Goal: Communication & Community: Answer question/provide support

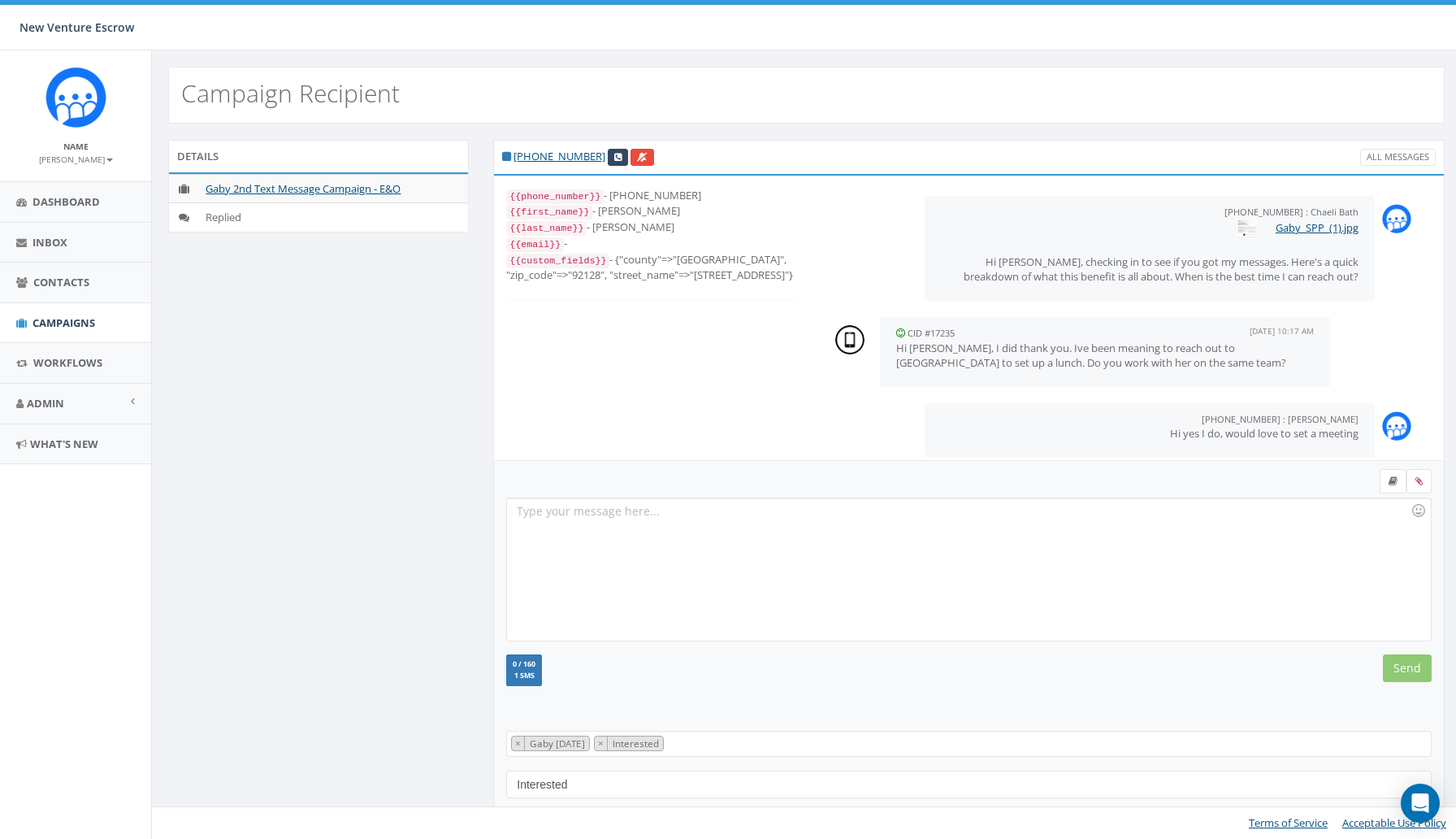
scroll to position [18, 0]
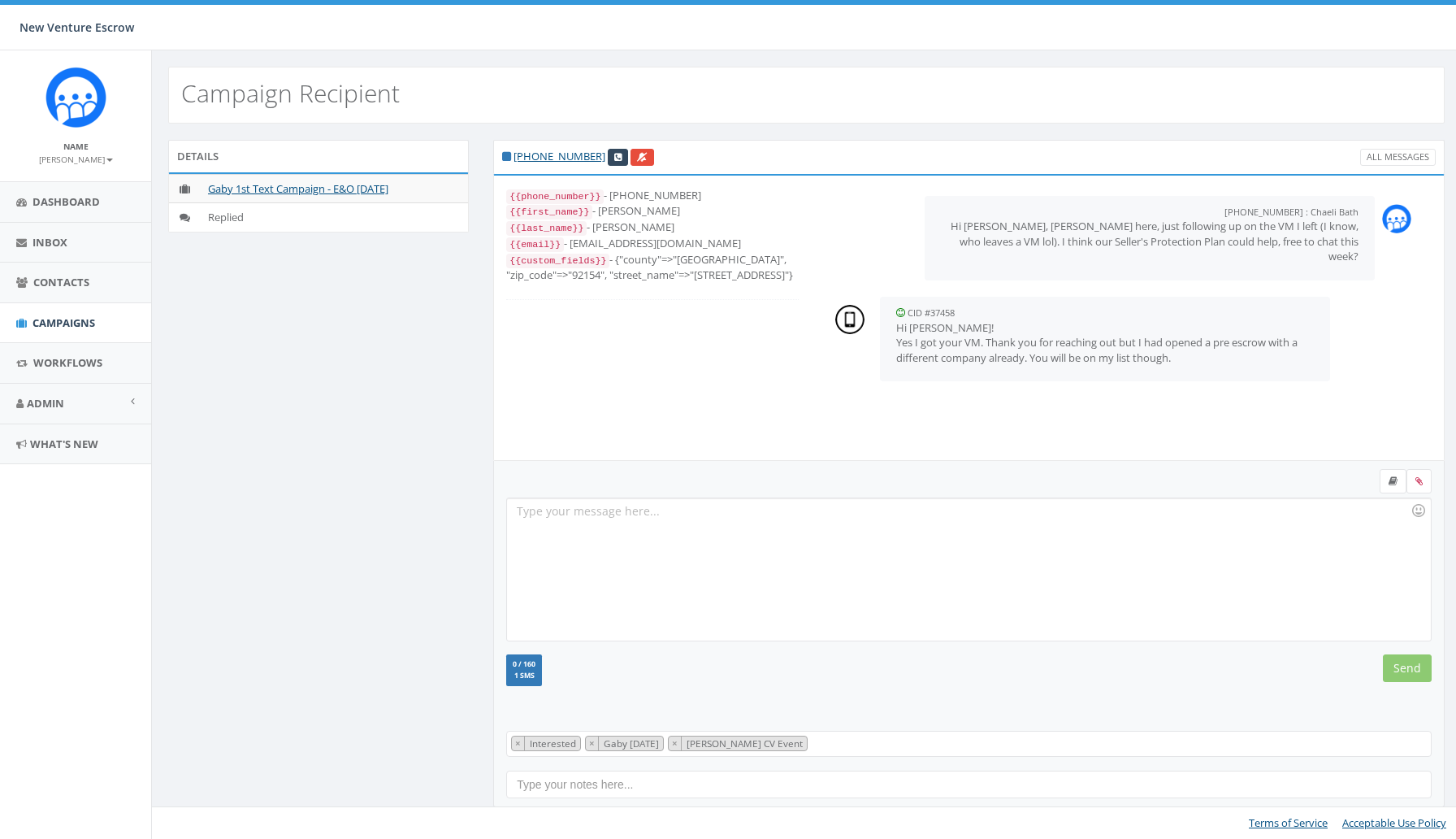
scroll to position [32, 0]
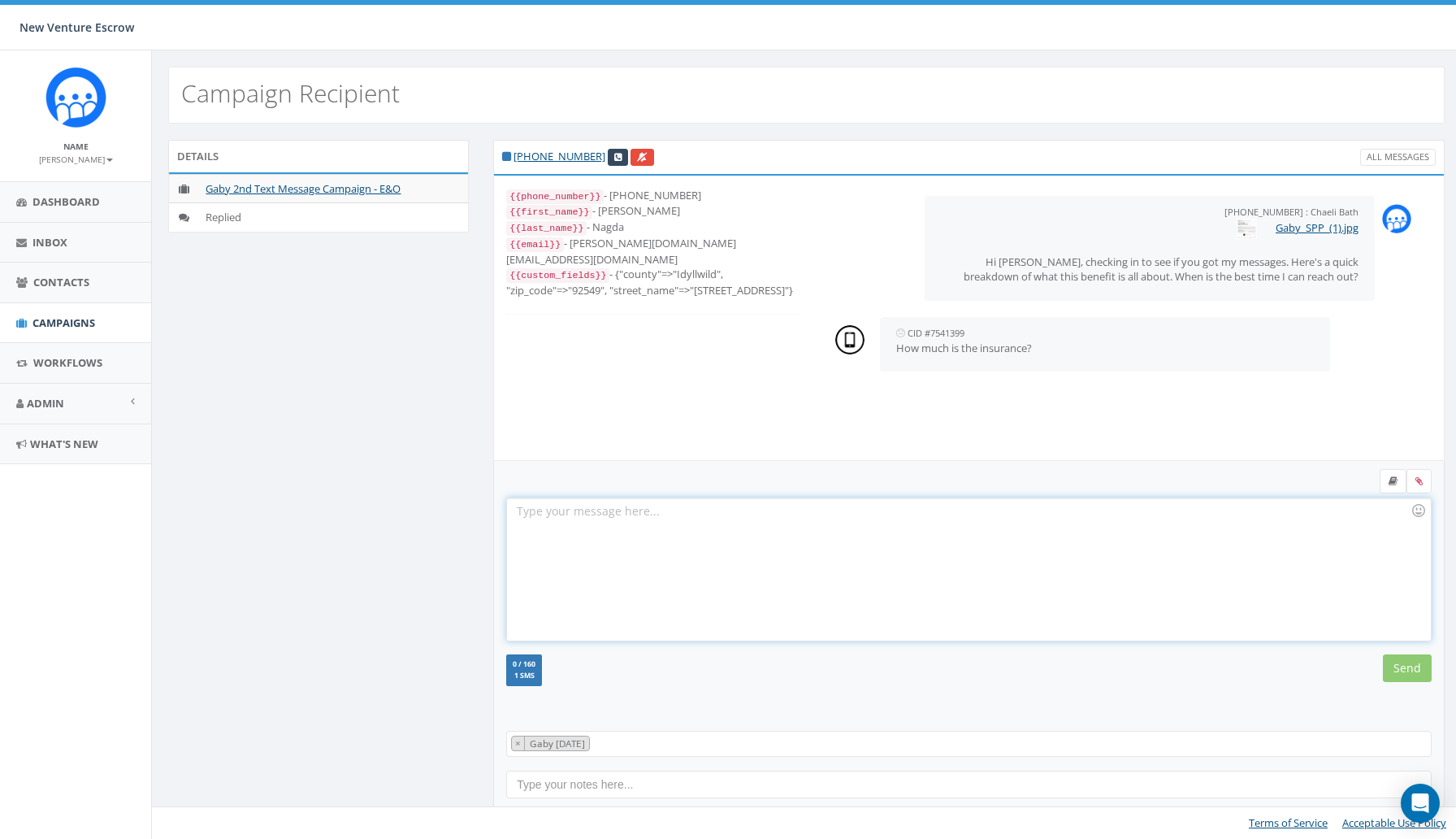
click at [657, 537] on div at bounding box center [969, 570] width 923 height 142
click at [1391, 672] on input "Send" at bounding box center [1407, 668] width 49 height 28
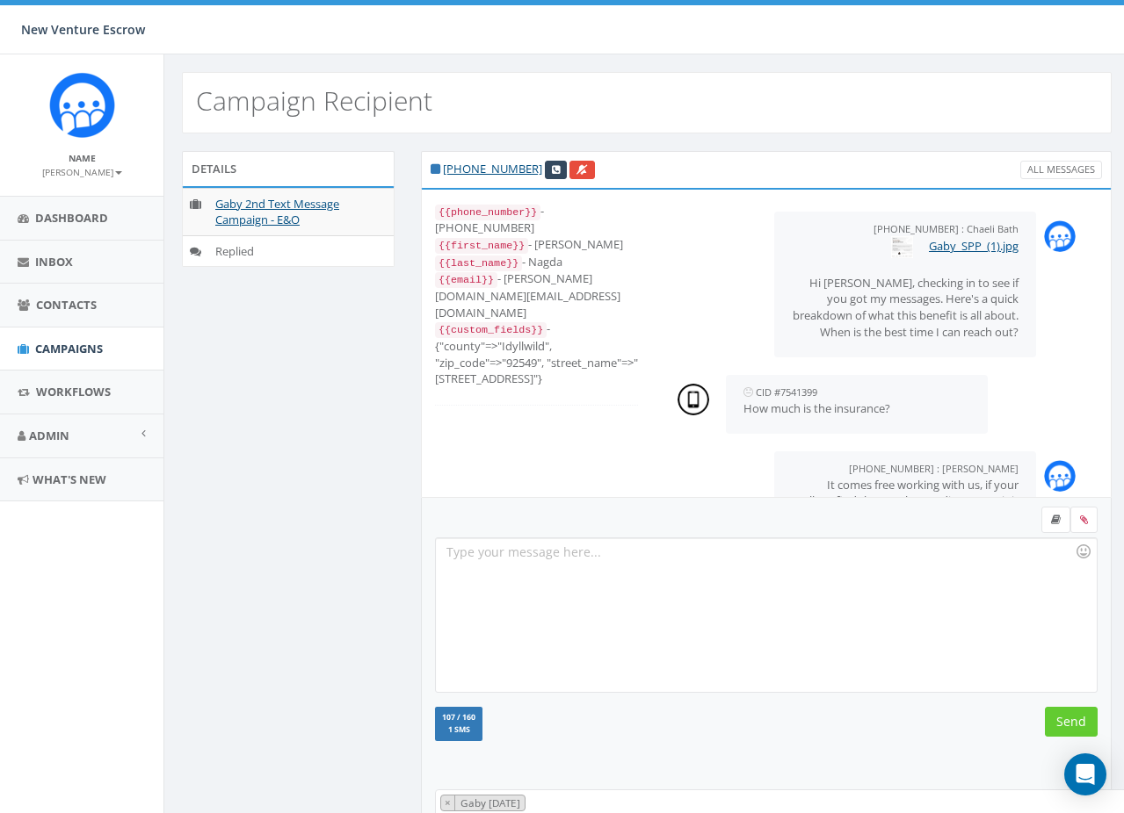
scroll to position [76, 0]
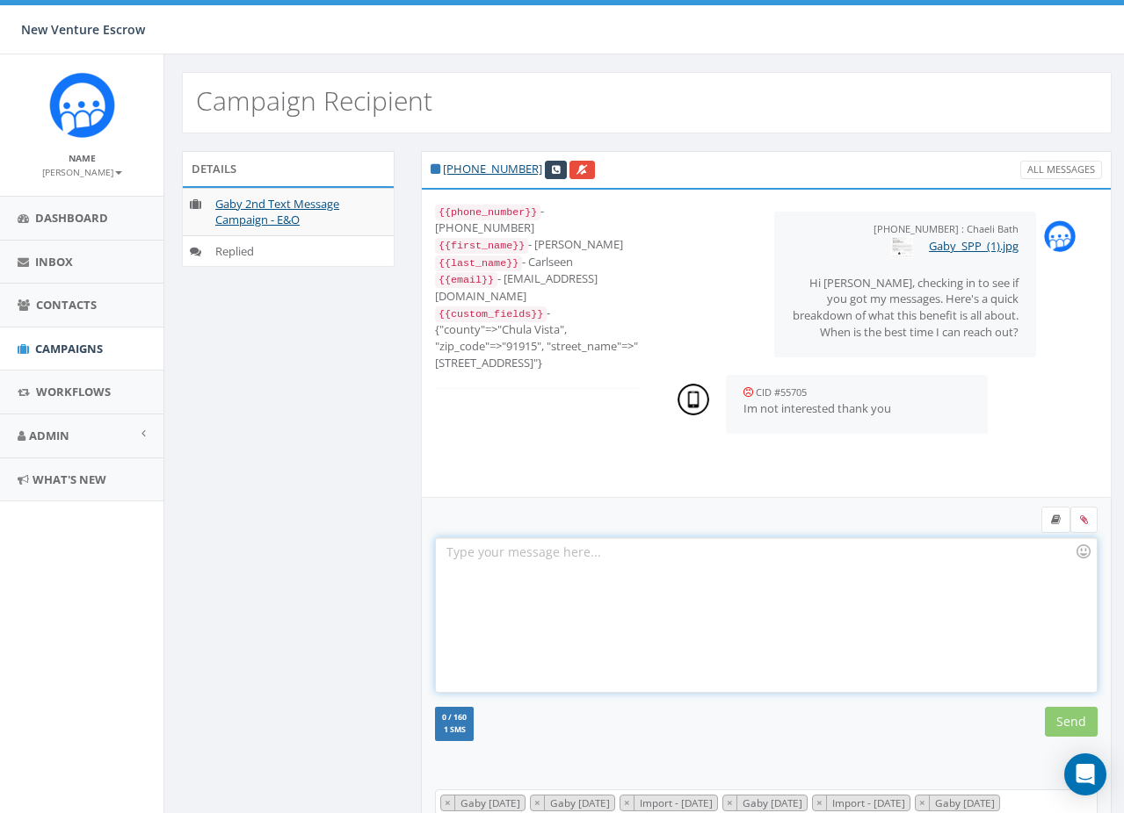
click at [508, 632] on div at bounding box center [766, 616] width 660 height 154
click at [1077, 714] on input "Send" at bounding box center [1071, 722] width 53 height 30
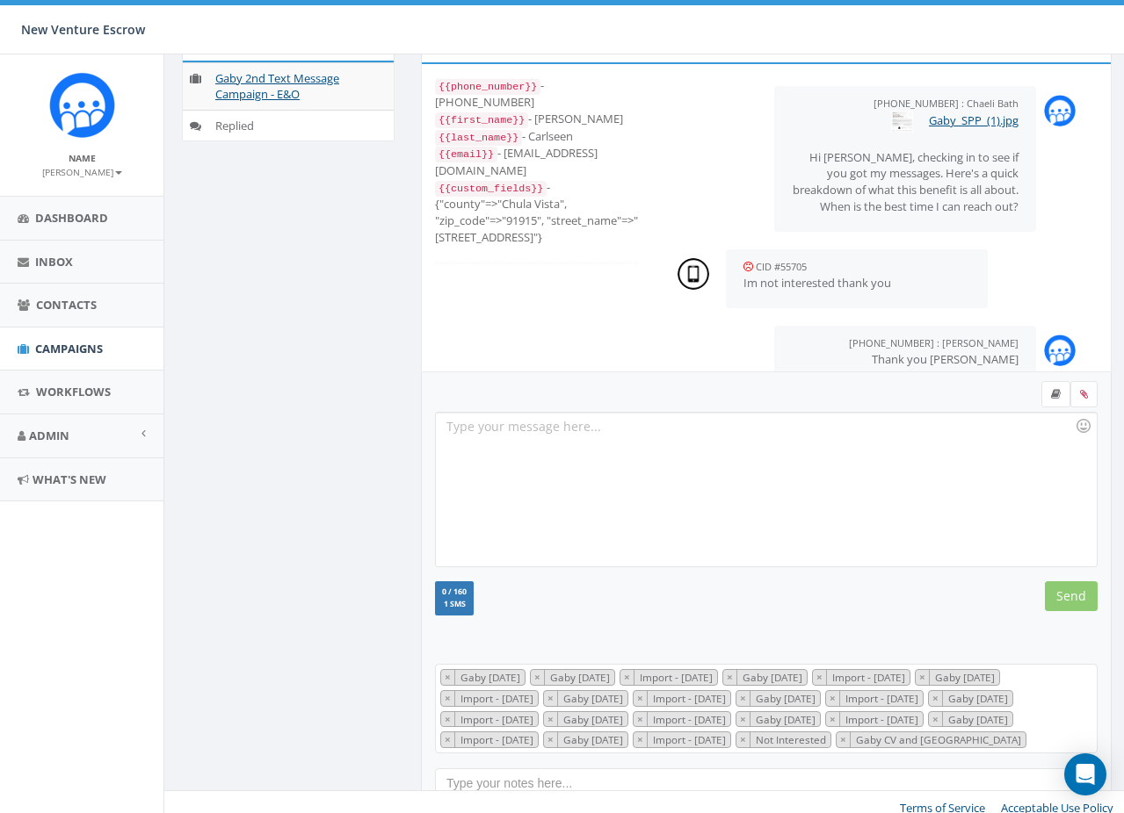
scroll to position [158, 0]
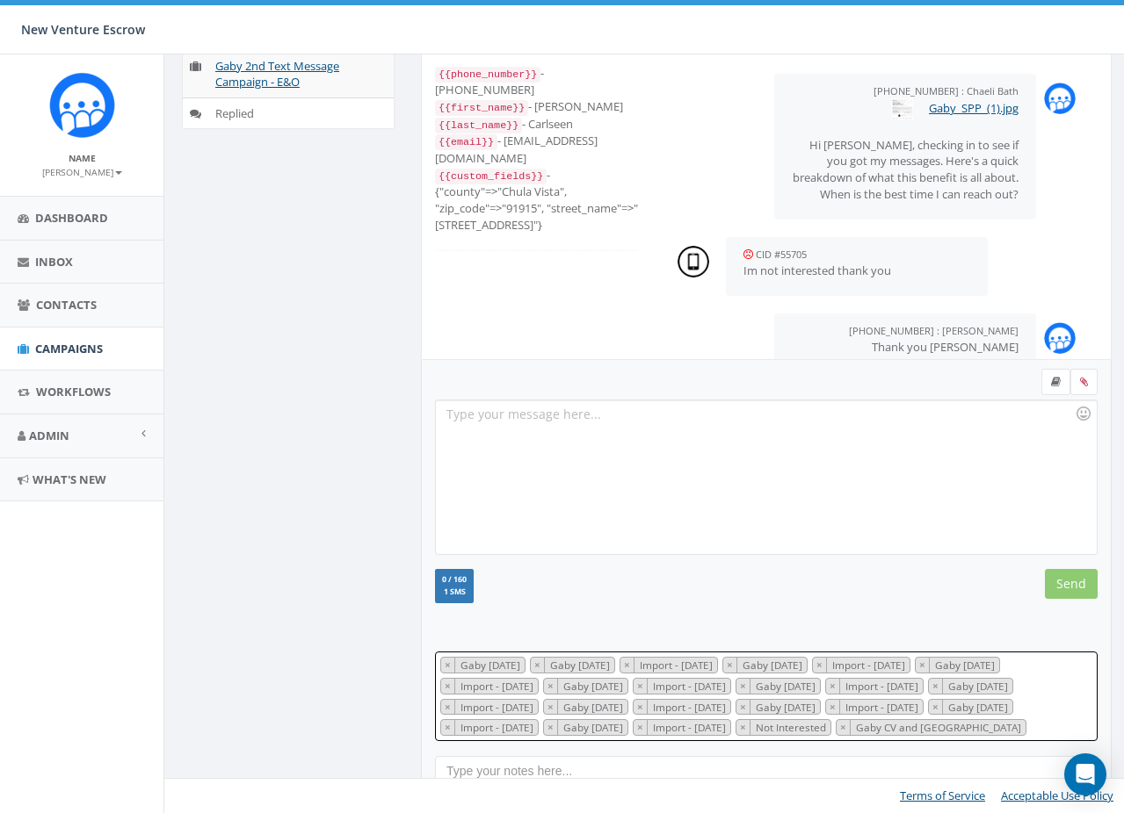
click at [1030, 732] on textarea "Search" at bounding box center [1034, 728] width 8 height 16
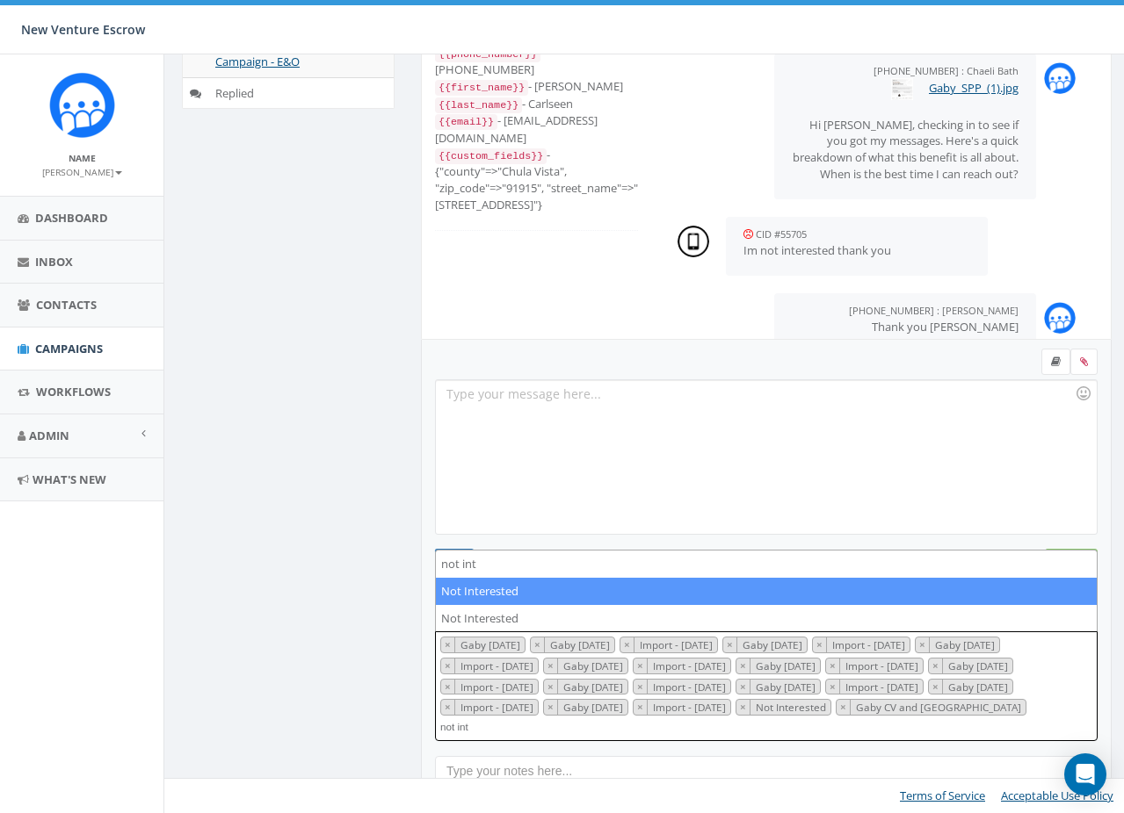
type textarea "not int"
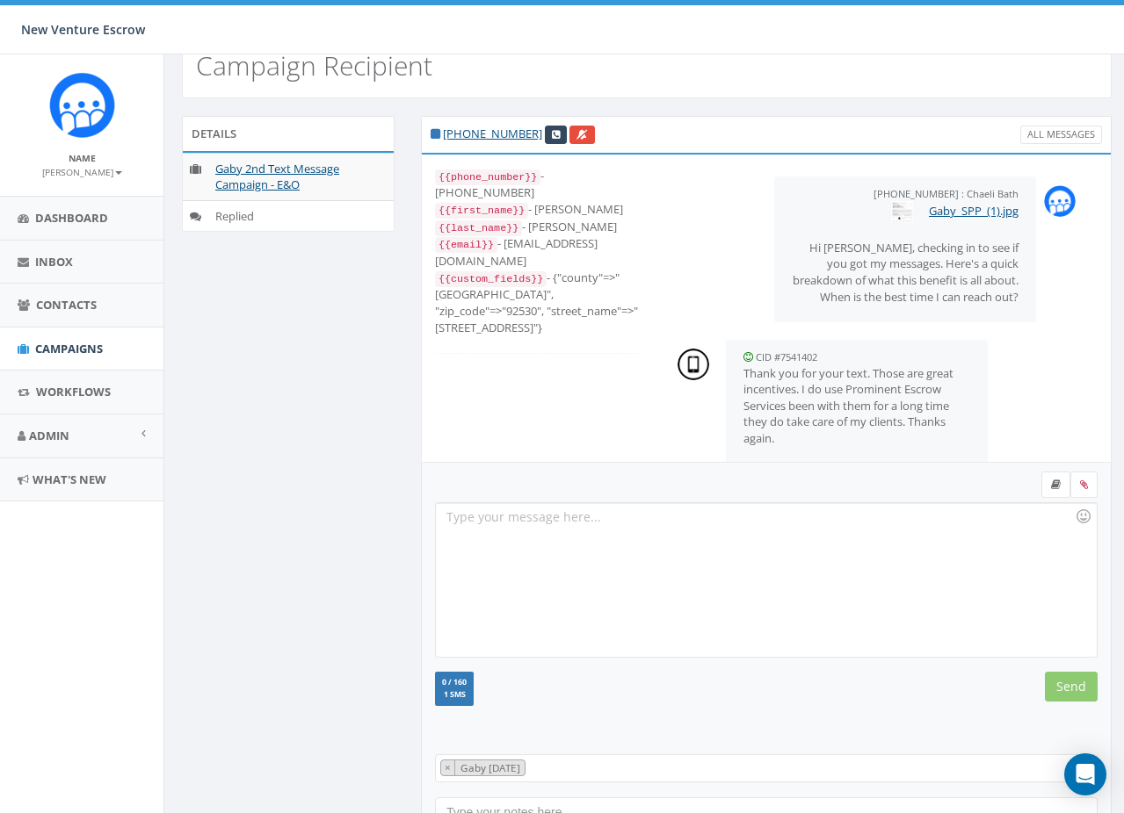
scroll to position [37, 0]
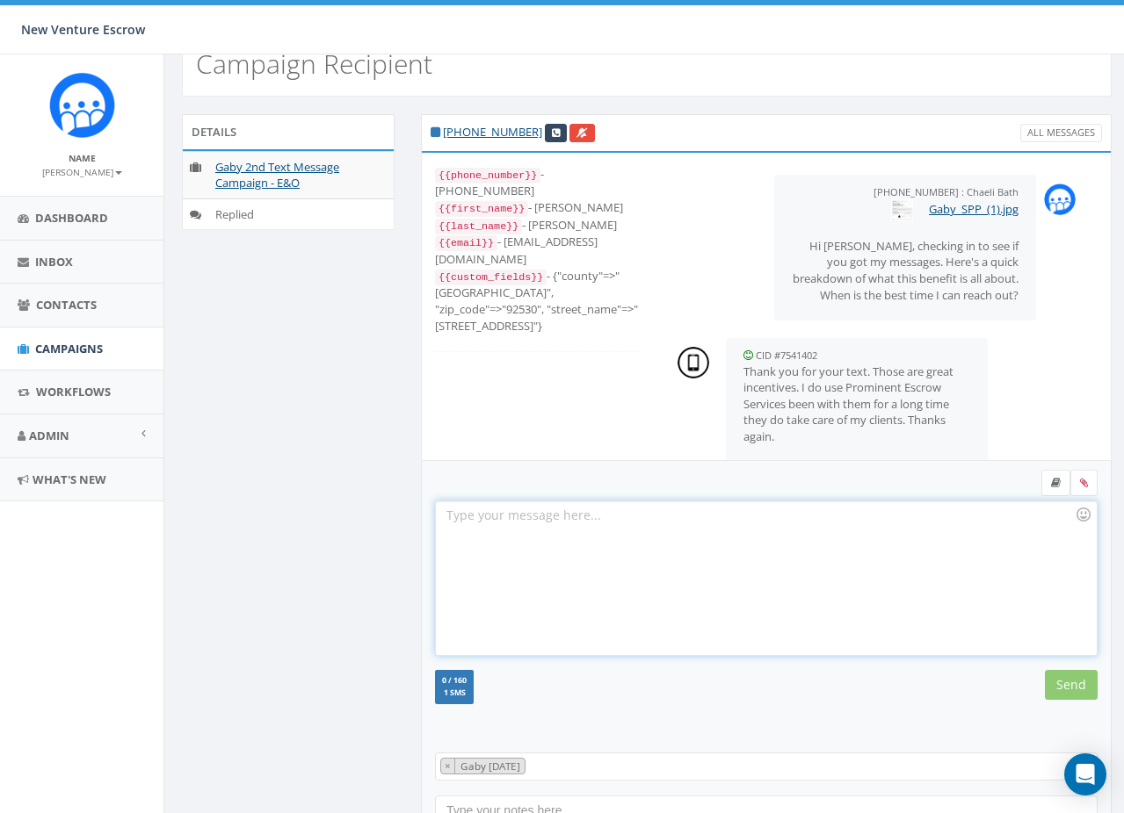
click at [528, 531] on div at bounding box center [766, 579] width 660 height 154
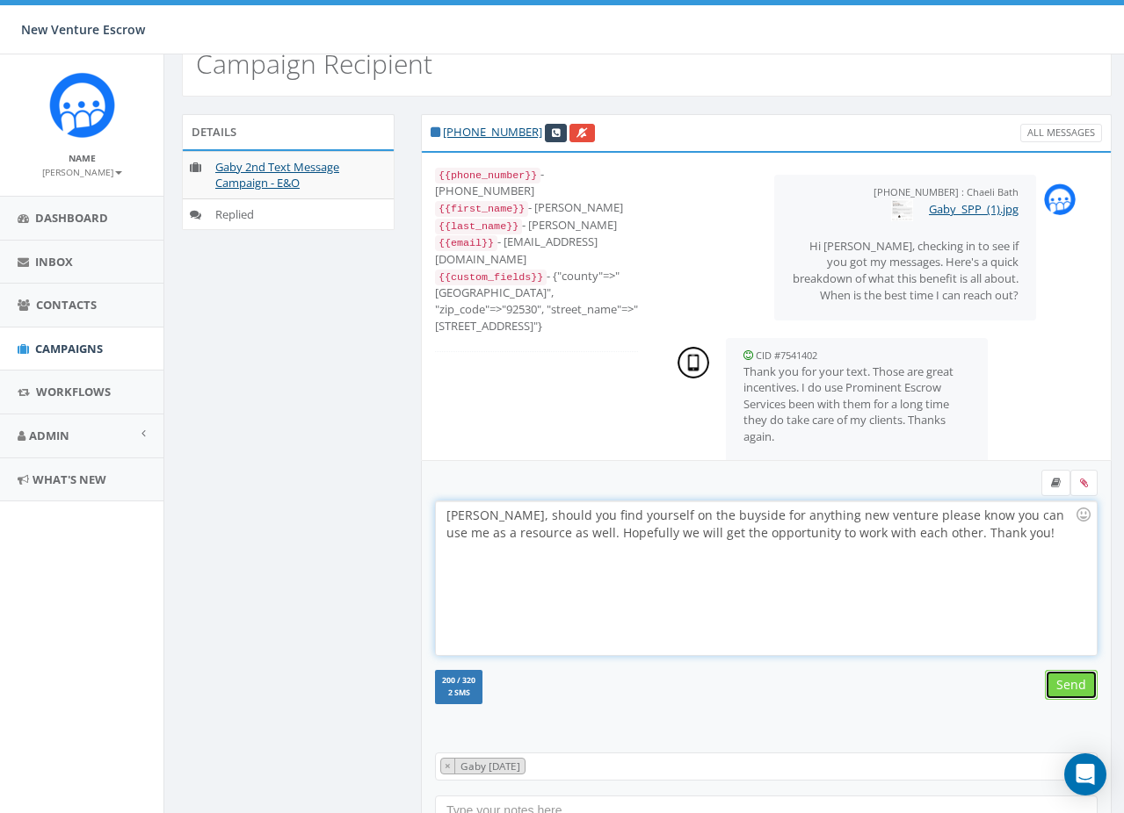
click at [1059, 685] on input "Send" at bounding box center [1071, 685] width 53 height 30
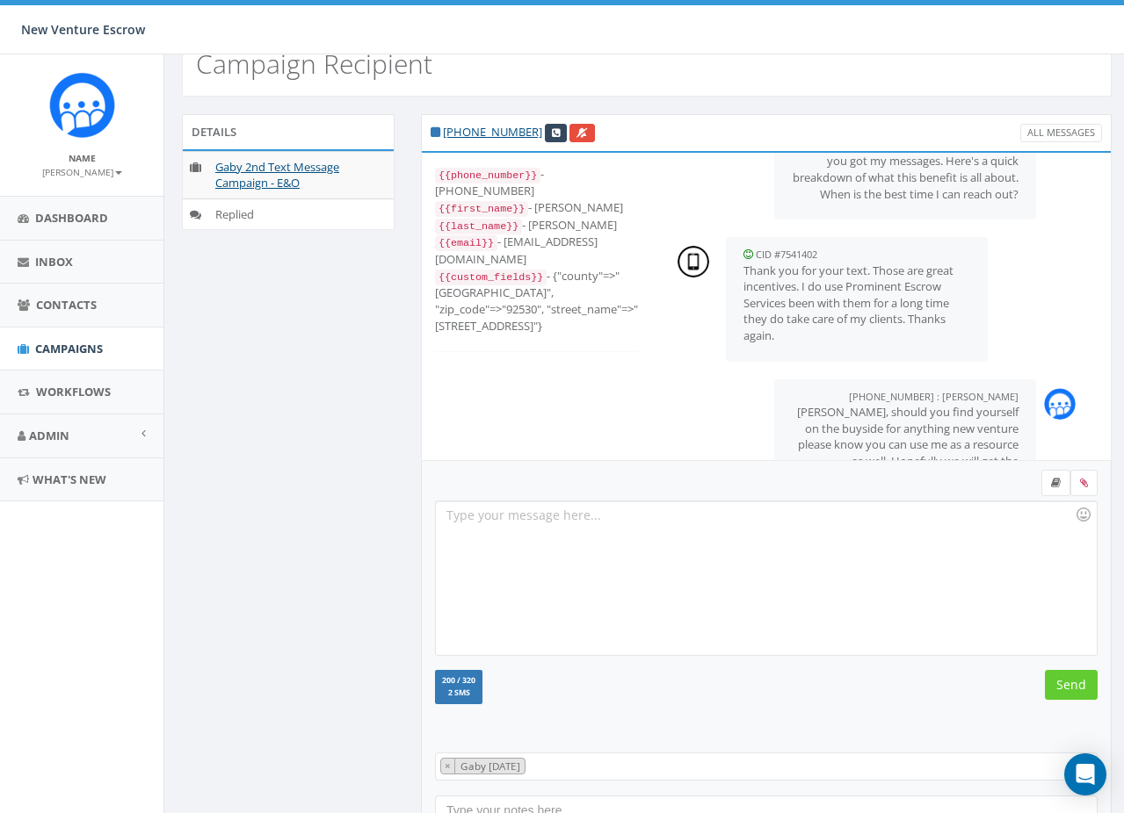
scroll to position [76, 0]
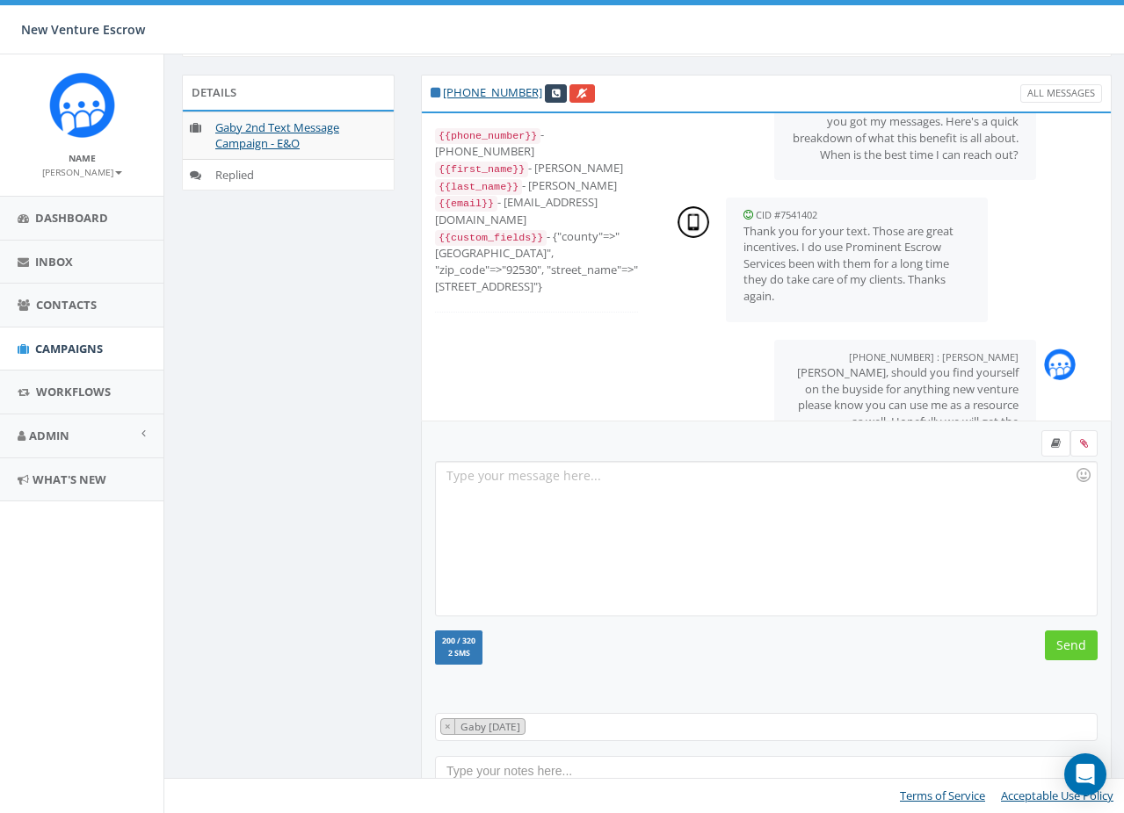
click at [672, 728] on span "× Gaby Sept 19 2025" at bounding box center [766, 727] width 662 height 28
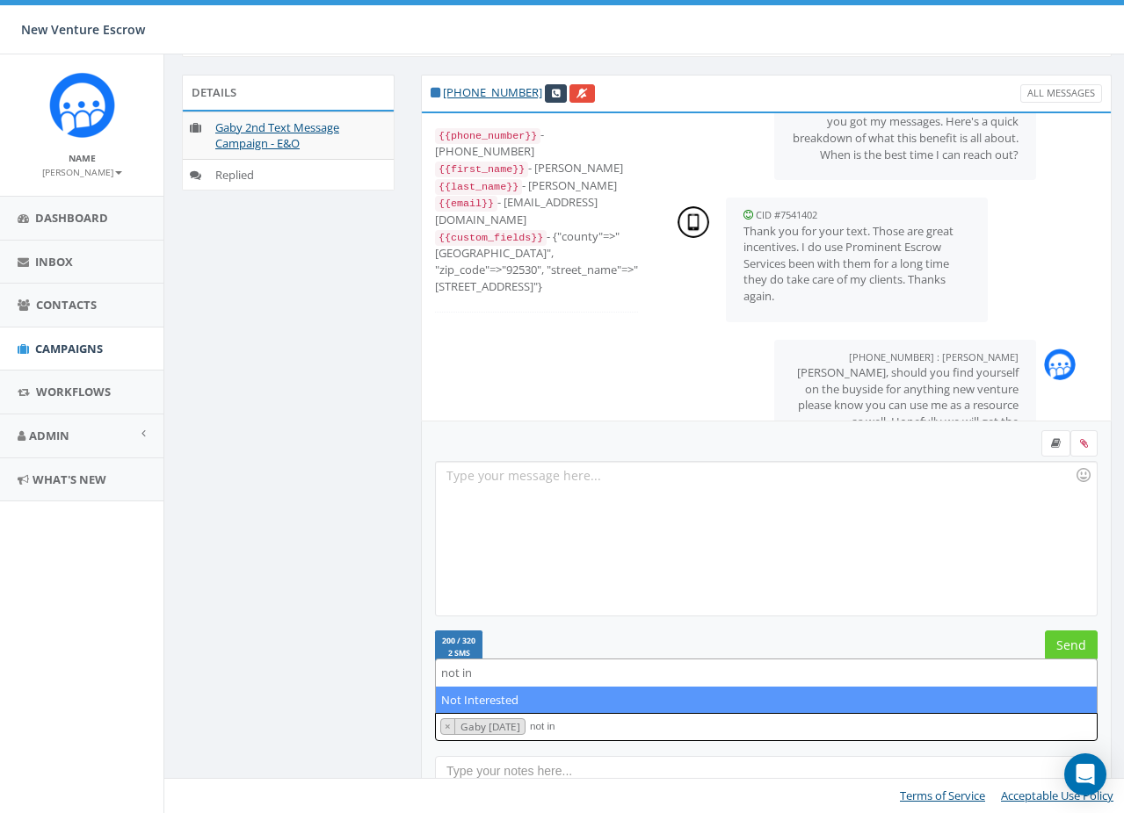
type textarea "not in"
